Goal: Transaction & Acquisition: Purchase product/service

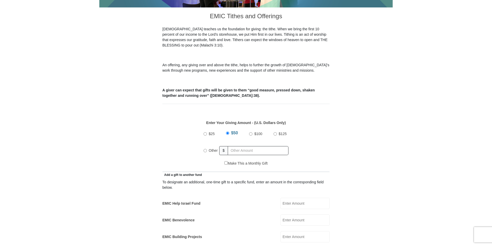
scroll to position [138, 0]
radio input "true"
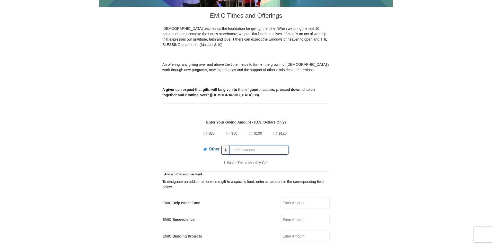
click at [248, 146] on input "text" at bounding box center [258, 150] width 59 height 9
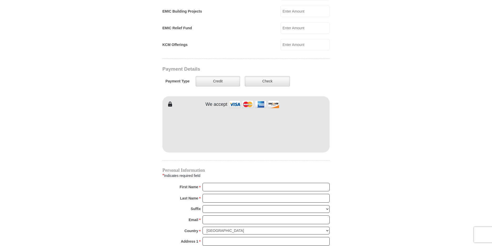
scroll to position [363, 0]
type input "78.36"
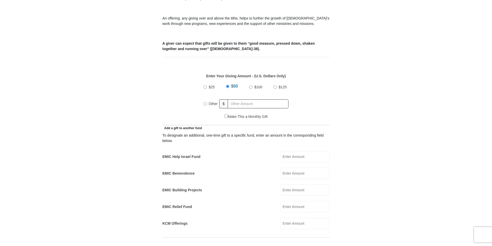
scroll to position [183, 0]
radio input "true"
click at [259, 101] on input "text" at bounding box center [258, 105] width 59 height 9
type input "78.36"
click at [324, 99] on div "$25 $50 $100 $125 Other $ 78.36" at bounding box center [246, 98] width 162 height 33
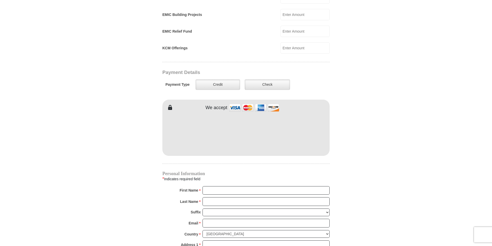
scroll to position [360, 0]
click at [232, 186] on input "First Name *" at bounding box center [265, 190] width 127 height 9
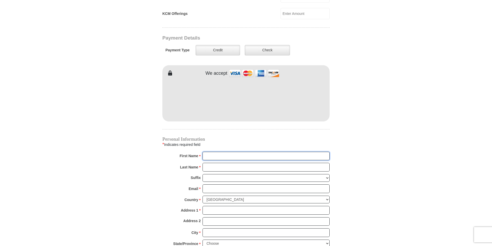
scroll to position [395, 0]
type input "Kelly"
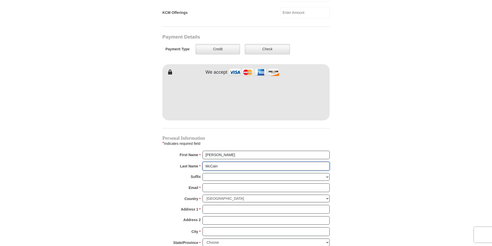
type input "McCain"
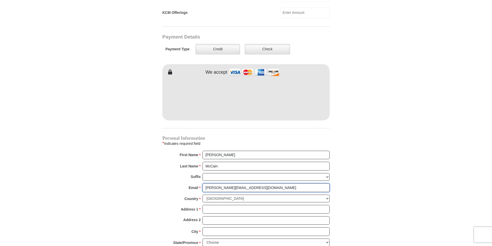
type input "kelly_mccain@me.com"
type input "5458 W Walton St"
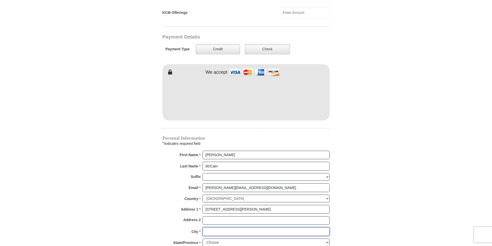
type input "h"
type input "Chicago"
select select "IL"
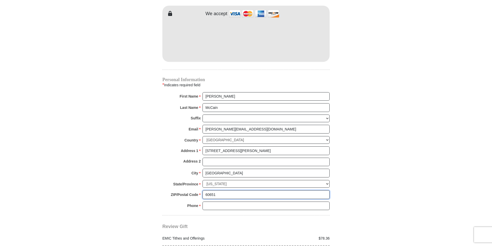
scroll to position [454, 0]
type input "60651-2855"
click at [232, 202] on input "Phone * *" at bounding box center [265, 206] width 127 height 9
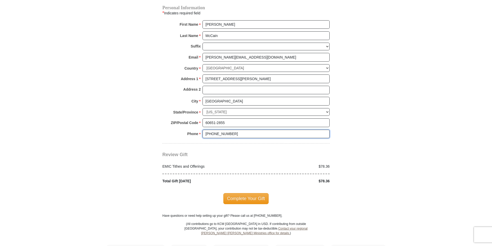
scroll to position [528, 0]
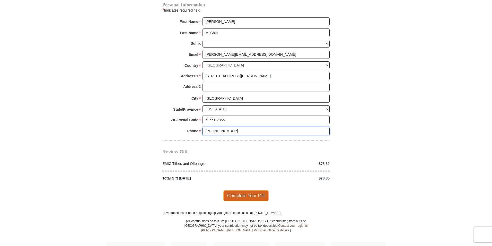
type input "312-810-7094"
click at [235, 192] on span "Complete Your Gift" at bounding box center [246, 196] width 46 height 11
